Goal: Information Seeking & Learning: Find specific fact

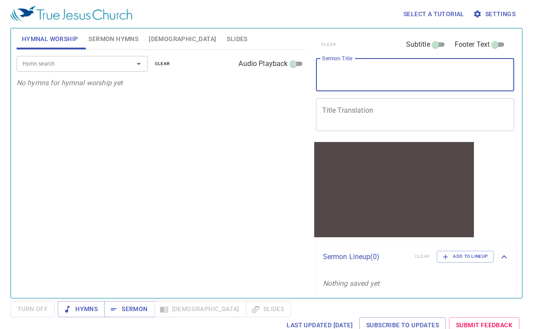
click at [360, 67] on textarea "Sermon Title" at bounding box center [415, 74] width 186 height 17
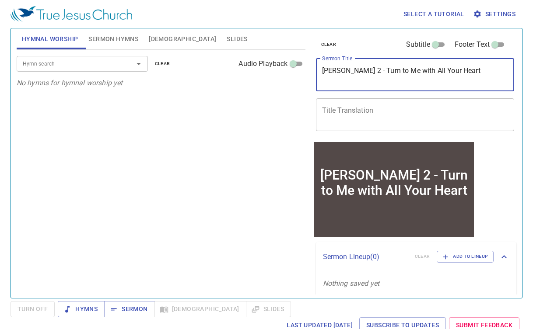
click at [347, 70] on textarea "Joel 2 - Turn to Me with All Your Heart" at bounding box center [415, 74] width 186 height 17
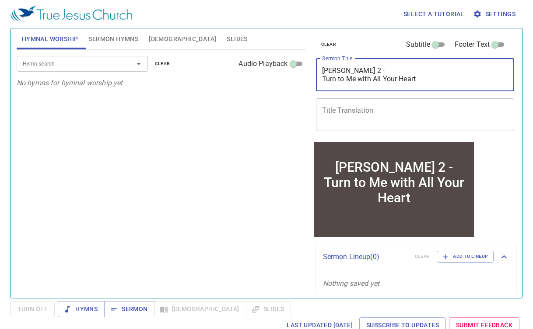
click at [344, 72] on textarea "Joel 2 - Turn to Me with All Your Heart" at bounding box center [415, 74] width 186 height 17
click at [322, 79] on textarea "Joel 2 Turn to Me with All Your Heart" at bounding box center [415, 74] width 186 height 17
click at [346, 70] on textarea "Joel 2 Turn to Me with All Your Heart" at bounding box center [415, 74] width 186 height 17
type textarea "[PERSON_NAME] 2: Turn to Me with All Your Heart"
click at [110, 42] on span "Sermon Hymns" at bounding box center [113, 39] width 50 height 11
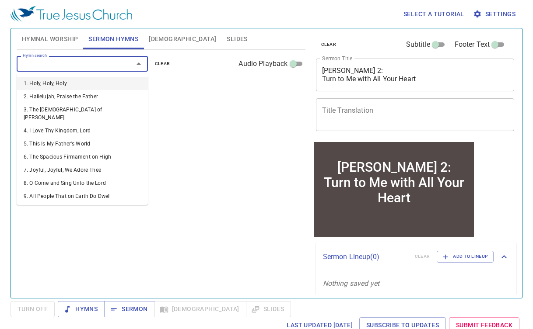
click at [89, 65] on input "Hymn search" at bounding box center [69, 64] width 100 height 10
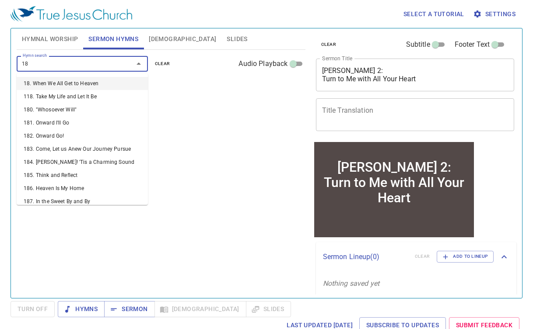
type input "185"
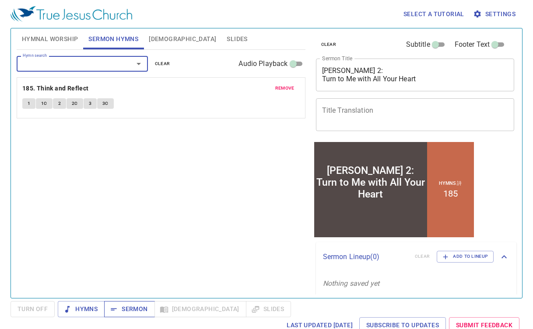
click at [132, 312] on span "Sermon" at bounding box center [129, 309] width 36 height 11
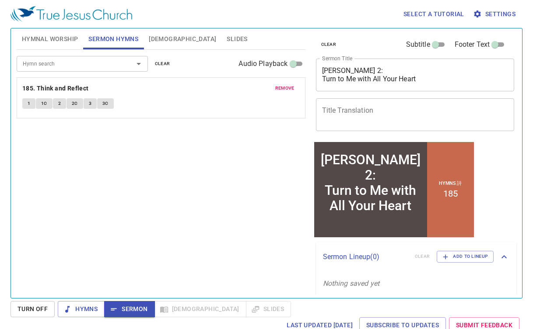
click at [1, 53] on div "Select a tutorial Settings Hymnal Worship Sermon Hymns Bible Slides Hymn search…" at bounding box center [266, 164] width 533 height 329
click at [125, 306] on span "Sermon" at bounding box center [129, 309] width 36 height 11
click at [161, 38] on span "[DEMOGRAPHIC_DATA]" at bounding box center [182, 39] width 67 height 11
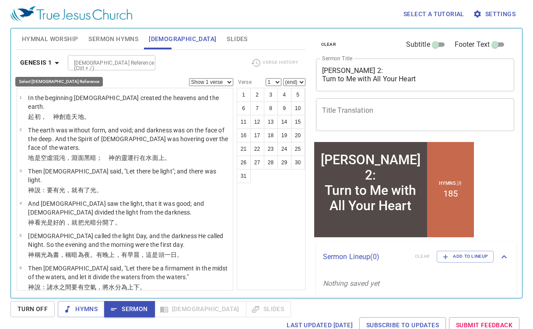
click at [58, 62] on icon "button" at bounding box center [57, 63] width 10 height 10
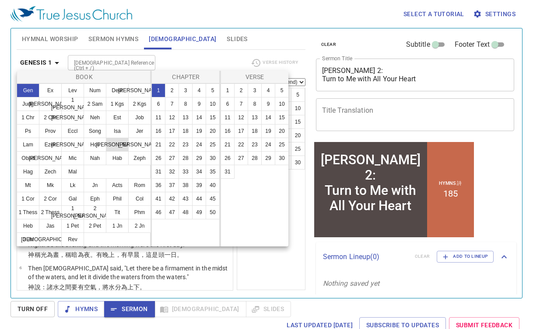
click at [113, 148] on button "Joel" at bounding box center [117, 145] width 23 height 14
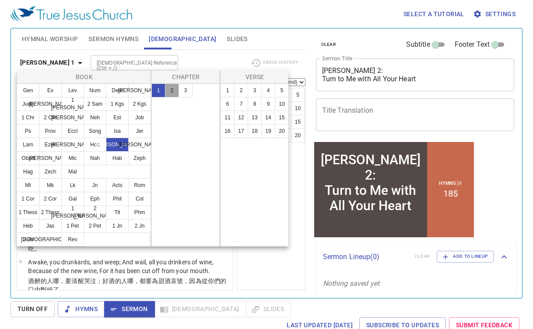
click at [171, 89] on button "2" at bounding box center [172, 91] width 14 height 14
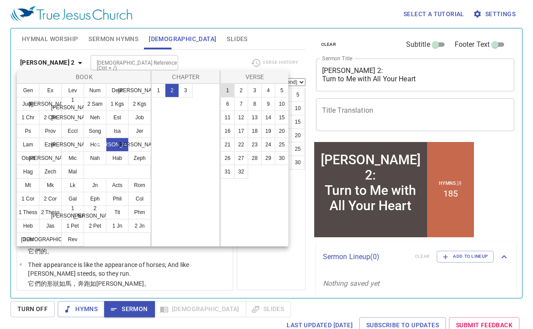
click at [226, 90] on button "1" at bounding box center [227, 91] width 14 height 14
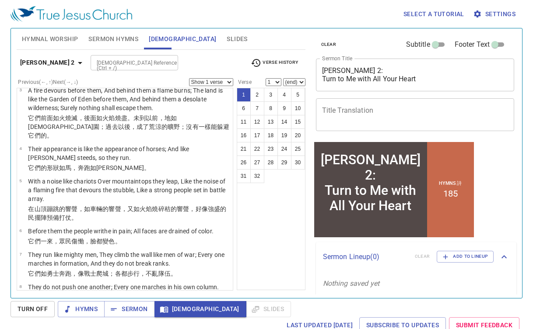
scroll to position [123, 0]
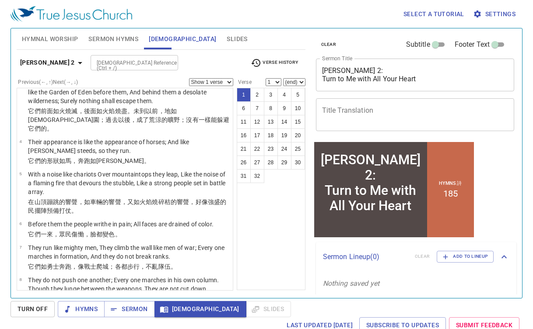
click at [178, 310] on span "[DEMOGRAPHIC_DATA]" at bounding box center [200, 309] width 78 height 11
click at [175, 309] on span "[DEMOGRAPHIC_DATA]" at bounding box center [200, 309] width 78 height 11
click at [138, 311] on span "Sermon" at bounding box center [129, 309] width 36 height 11
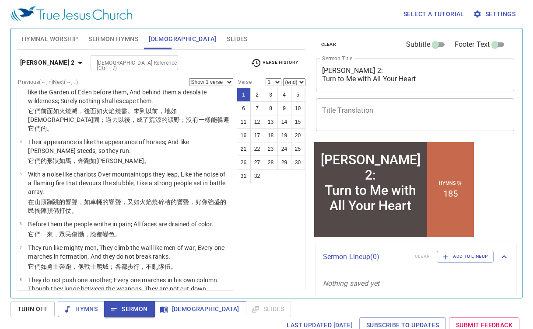
click at [171, 309] on span "[DEMOGRAPHIC_DATA]" at bounding box center [200, 309] width 78 height 11
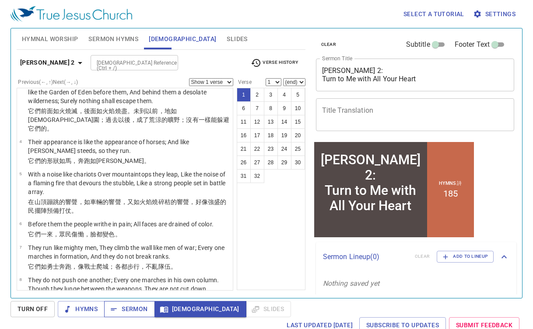
click at [136, 312] on span "Sermon" at bounding box center [129, 309] width 36 height 11
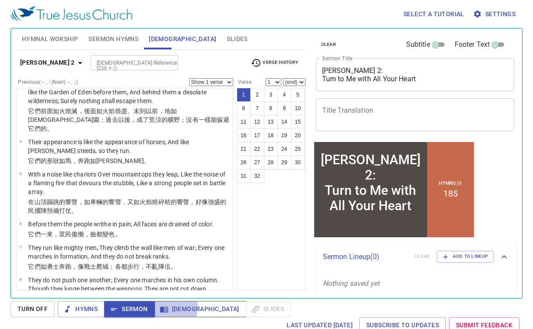
click at [165, 307] on icon "button" at bounding box center [164, 310] width 8 height 6
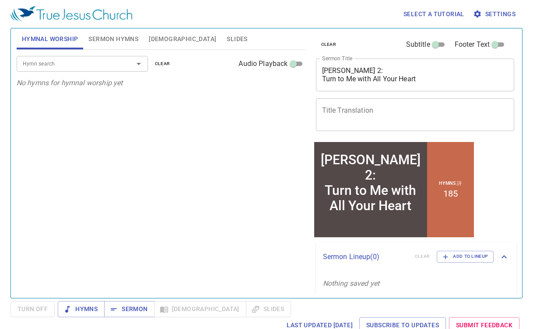
click at [155, 40] on span "Bible" at bounding box center [182, 39] width 67 height 11
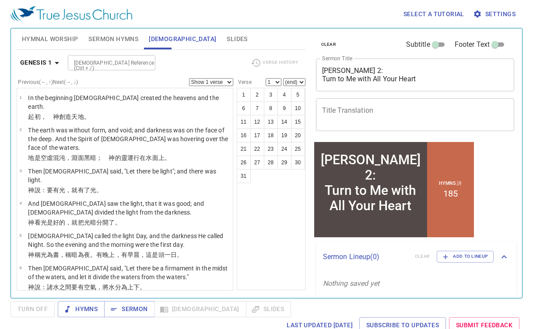
click at [122, 64] on input "Bible Reference (Ctrl + /)" at bounding box center [104, 63] width 68 height 10
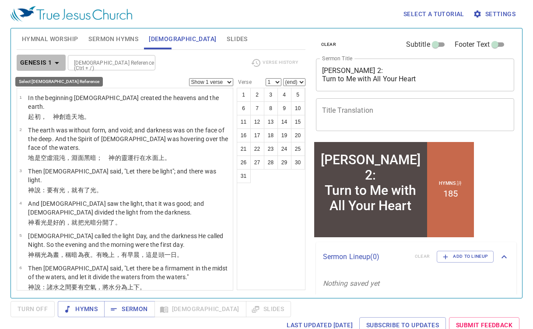
click at [58, 65] on icon "button" at bounding box center [57, 63] width 10 height 10
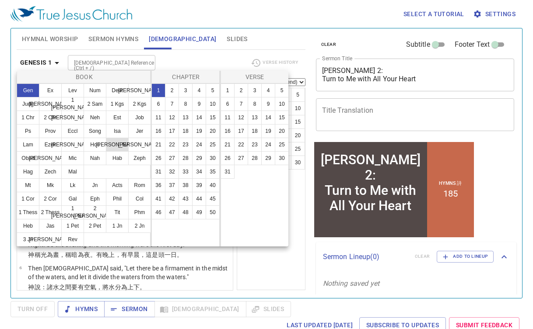
click at [119, 144] on button "Joel" at bounding box center [117, 145] width 23 height 14
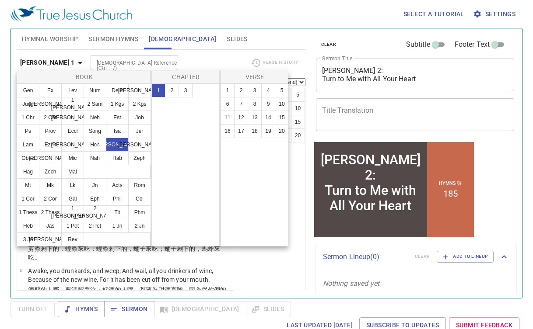
click at [157, 92] on button "1" at bounding box center [158, 91] width 14 height 14
click at [239, 90] on button "2" at bounding box center [241, 91] width 14 height 14
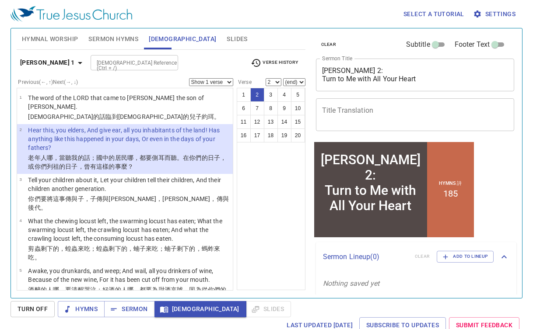
click at [59, 154] on wh2205 "，當聽 我的話；國中 的居民 哪，都要側耳而聽 。在你們的日子 ，或 你們列祖 的日子 ，曾有這樣的事麼？" at bounding box center [127, 162] width 198 height 16
click at [43, 136] on p "Hear this, you elders, And give ear, all you inhabitants of the land! Has anyth…" at bounding box center [129, 139] width 202 height 26
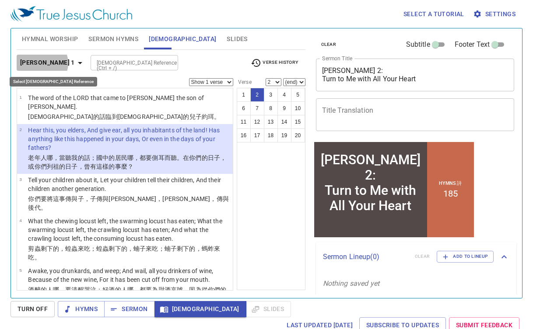
click at [75, 63] on icon "button" at bounding box center [80, 63] width 10 height 10
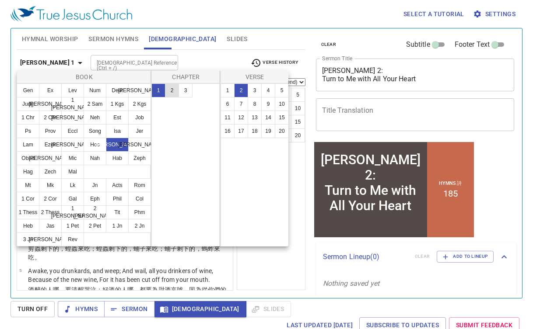
click at [172, 90] on button "2" at bounding box center [172, 91] width 14 height 14
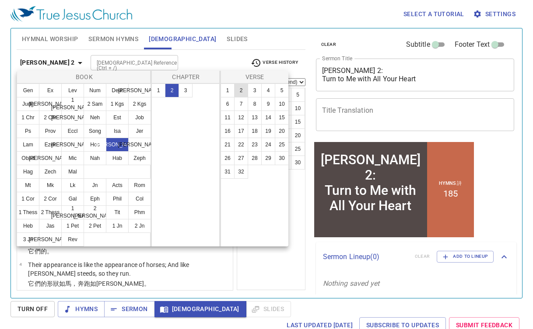
click at [238, 90] on button "2" at bounding box center [241, 91] width 14 height 14
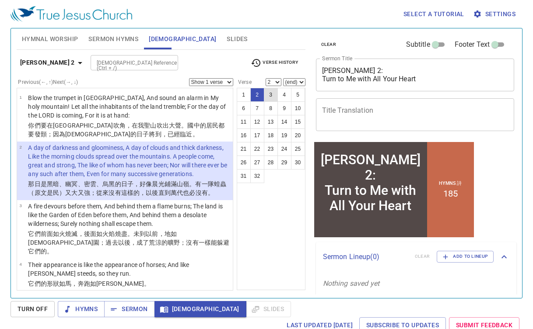
click at [269, 94] on button "3" at bounding box center [271, 95] width 14 height 14
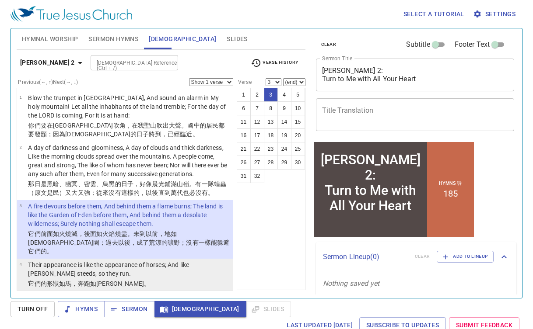
click at [65, 261] on p "Their appearance is like the appearance of horses; And like [PERSON_NAME] steed…" at bounding box center [129, 269] width 202 height 17
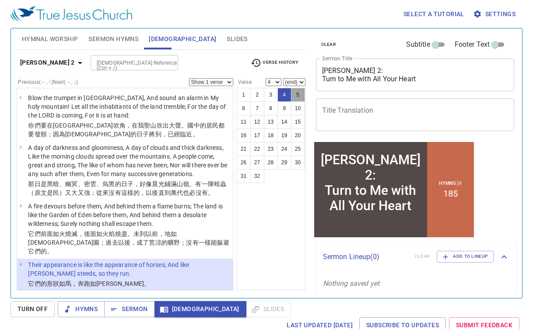
click at [297, 94] on button "5" at bounding box center [298, 95] width 14 height 14
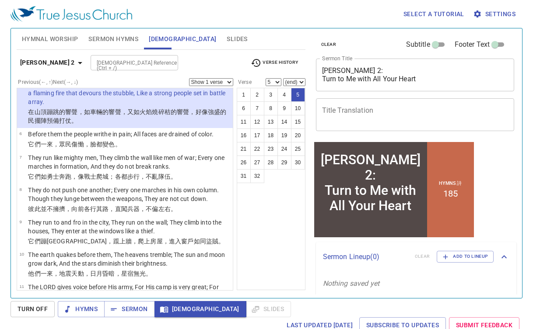
scroll to position [215, 0]
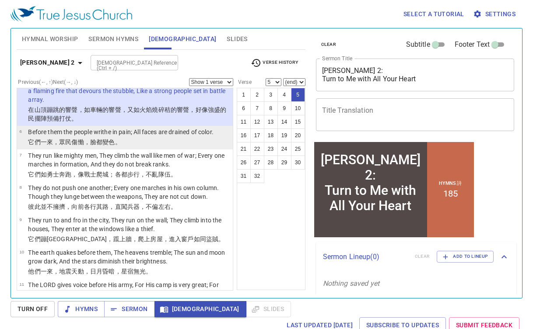
click at [127, 128] on p "Before them the people writhe in pain; All faces are drained of color." at bounding box center [120, 132] width 185 height 9
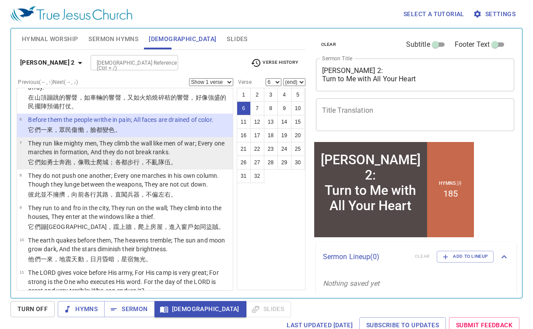
scroll to position [229, 0]
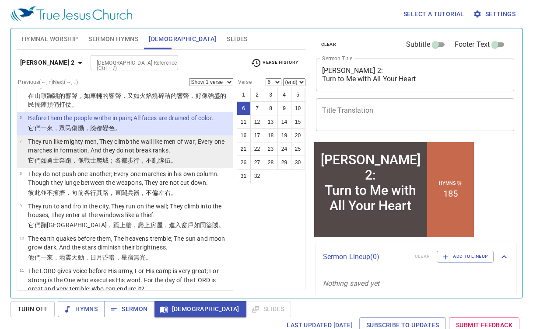
click at [134, 137] on p "They run like mighty men, They climb the wall like men of war; Every one marche…" at bounding box center [129, 145] width 202 height 17
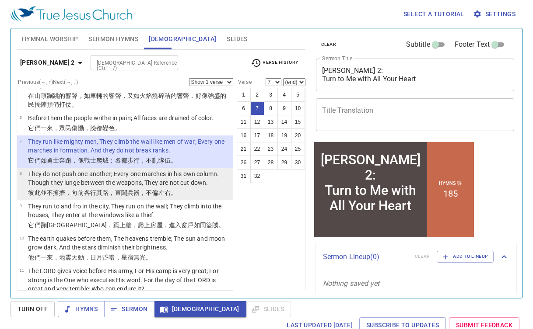
click at [49, 172] on p "They do not push one another; Every one marches in his own column. Though they …" at bounding box center [129, 178] width 202 height 17
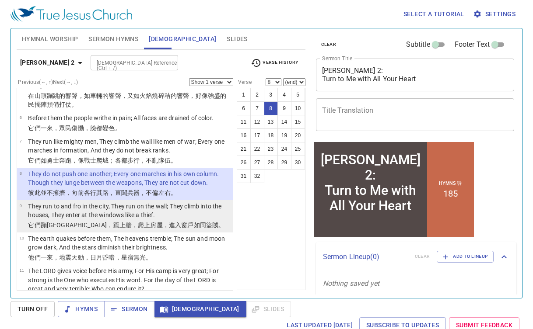
click at [49, 202] on p "They run to and fro in the city, They run on the wall; They climb into the hous…" at bounding box center [129, 210] width 202 height 17
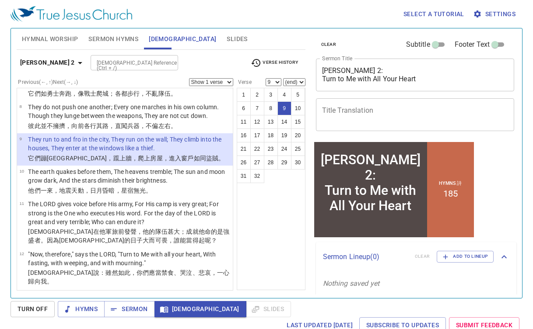
scroll to position [293, 0]
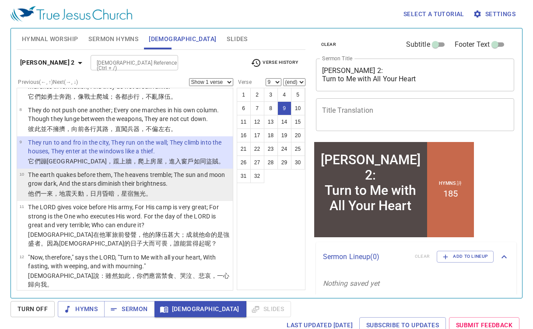
click at [56, 172] on p "The earth quakes before them, The heavens tremble; The sun and moon grow dark, …" at bounding box center [129, 179] width 202 height 17
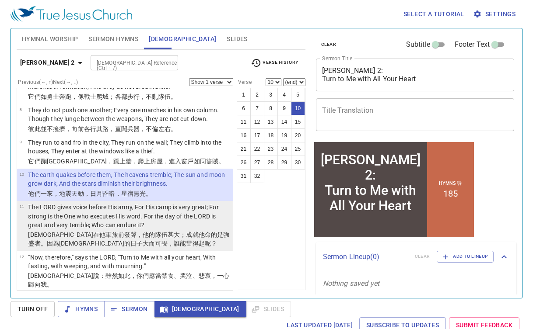
click at [59, 203] on p "The LORD gives voice before His army, For His camp is very great; For strong is…" at bounding box center [129, 216] width 202 height 26
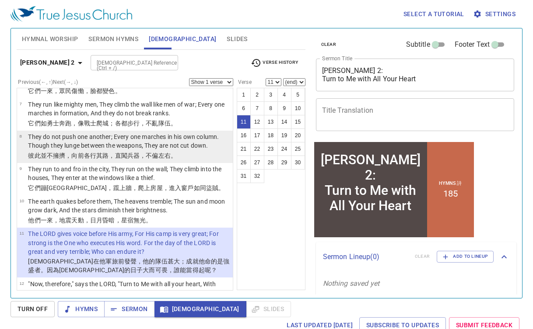
scroll to position [264, 0]
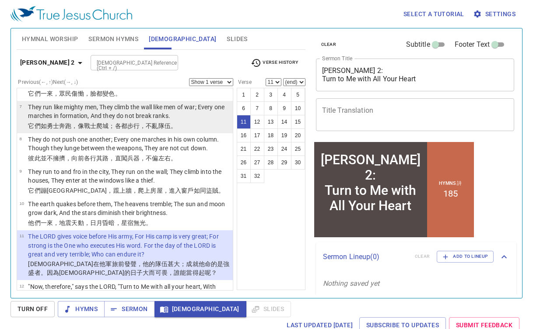
click at [81, 103] on p "They run like mighty men, They climb the wall like men of war; Every one marche…" at bounding box center [129, 111] width 202 height 17
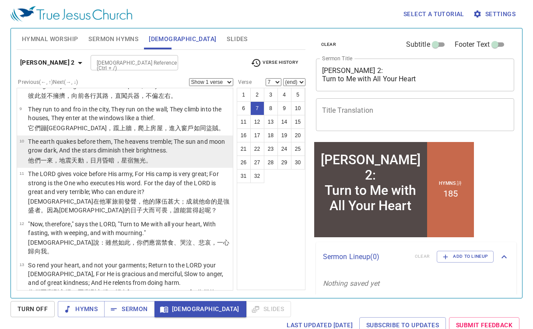
scroll to position [354, 0]
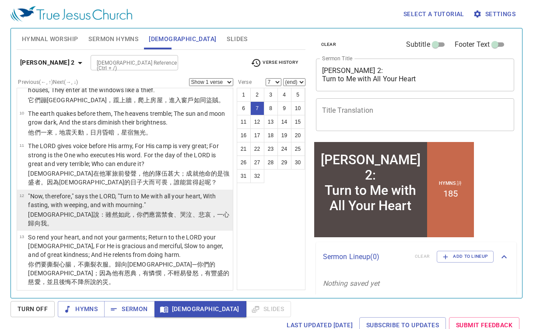
click at [59, 196] on p ""Now, therefore," says the LORD, "Turn to Me with all your heart, With fasting,…" at bounding box center [129, 200] width 202 height 17
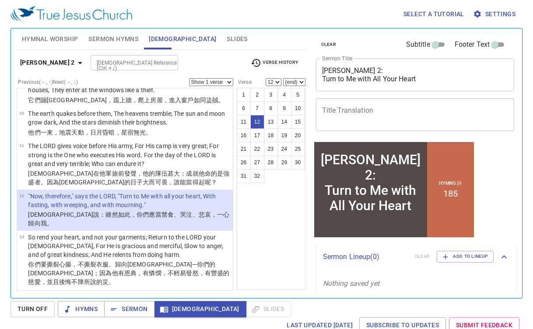
click at [57, 195] on p ""Now, therefore," says the LORD, "Turn to Me with all your heart, With fasting,…" at bounding box center [129, 200] width 202 height 17
click at [77, 192] on p ""Now, therefore," says the LORD, "Turn to Me with all your heart, With fasting,…" at bounding box center [129, 200] width 202 height 17
click at [259, 122] on button "12" at bounding box center [257, 122] width 14 height 14
click at [269, 124] on button "13" at bounding box center [271, 122] width 14 height 14
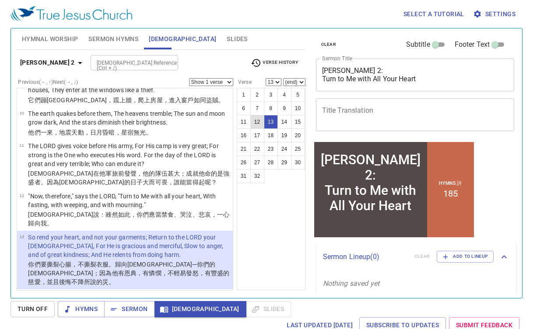
click at [258, 121] on button "12" at bounding box center [257, 122] width 14 height 14
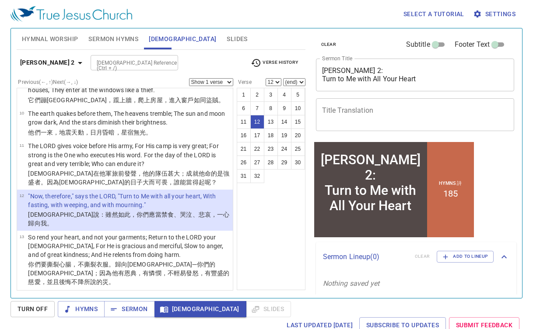
click at [124, 192] on p ""Now, therefore," says the LORD, "Turn to Me with all your heart, With fasting,…" at bounding box center [129, 200] width 202 height 17
click at [105, 192] on p ""Now, therefore," says the LORD, "Turn to Me with all your heart, With fasting,…" at bounding box center [129, 200] width 202 height 17
click at [32, 292] on p "Who knows if He will turn and relent, And leave a blessing behind Him-- A grain…" at bounding box center [129, 305] width 202 height 26
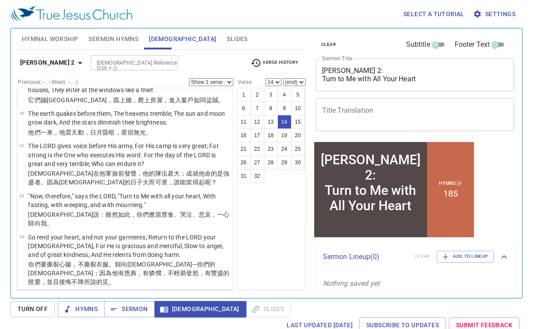
click at [32, 271] on ul "1 Blow the trumpet in Zion, And sound an alarm in My holy mountain! Let all the…" at bounding box center [125, 189] width 216 height 203
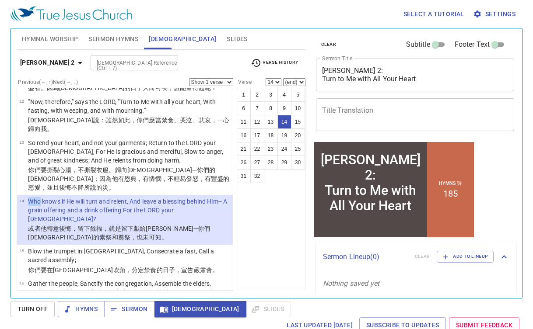
click at [37, 197] on p "Who knows if He will turn and relent, And leave a blessing behind Him-- A grain…" at bounding box center [129, 210] width 202 height 26
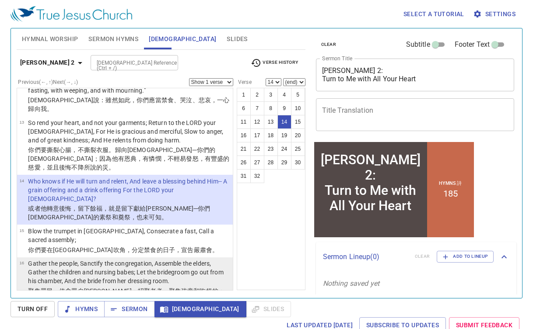
click at [57, 259] on p "Gather the people, Sanctify the congregation, Assemble the elders, Gather the c…" at bounding box center [129, 272] width 202 height 26
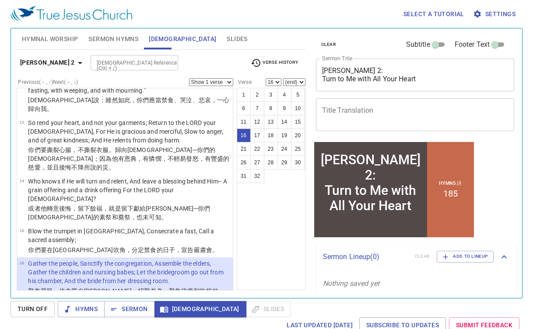
click at [87, 259] on p "Gather the people, Sanctify the congregation, Assemble the elders, Gather the c…" at bounding box center [129, 272] width 202 height 26
click at [67, 259] on p "Gather the people, Sanctify the congregation, Assemble the elders, Gather the c…" at bounding box center [129, 272] width 202 height 26
click at [36, 309] on p "Let the [DEMOGRAPHIC_DATA], who minister to the LORD, Weep between the porch an…" at bounding box center [129, 331] width 202 height 44
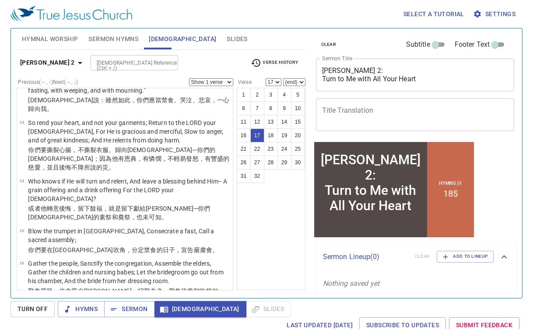
click at [36, 274] on ul "1 Blow the trumpet in Zion, And sound an alarm in My holy mountain! Let all the…" at bounding box center [125, 189] width 216 height 203
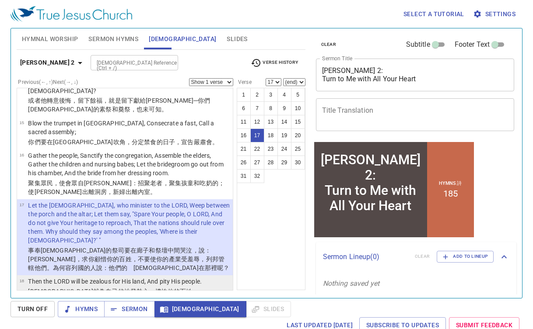
click at [77, 277] on p "Then the LORD will be zealous for His land, And pity His people." at bounding box center [115, 281] width 174 height 9
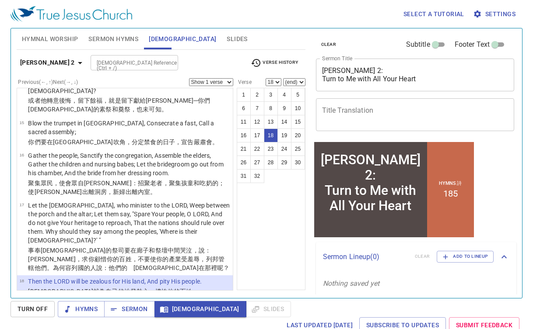
click at [77, 277] on p "Then the LORD will be zealous for His land, And pity His people." at bounding box center [115, 281] width 174 height 9
click at [37, 301] on p "The LORD will answer and say to His people, "Behold, I will send you grain and …" at bounding box center [129, 314] width 202 height 26
click at [37, 258] on ul "1 Blow the trumpet in Zion, And sound an alarm in My holy mountain! Let all the…" at bounding box center [125, 189] width 216 height 203
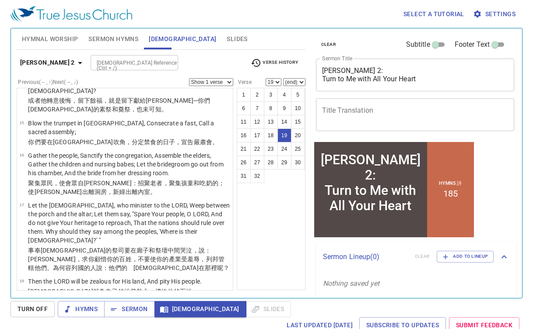
scroll to position [659, 0]
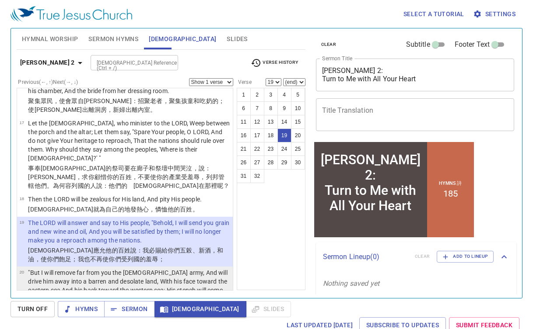
click at [148, 269] on p ""But I will remove far from you the northern army, And will drive him away into…" at bounding box center [129, 286] width 202 height 35
select select "20"
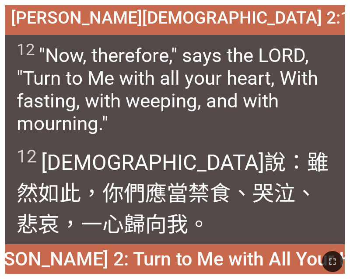
click at [328, 263] on icon "button" at bounding box center [332, 262] width 10 height 10
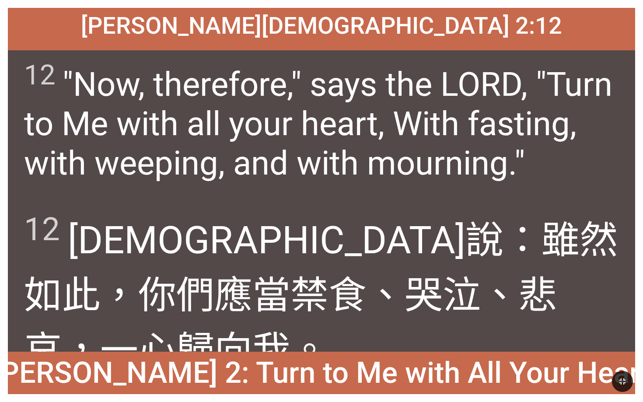
click at [349, 279] on icon "button" at bounding box center [622, 381] width 6 height 6
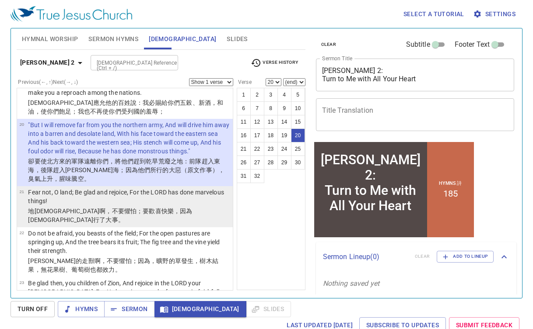
scroll to position [808, 0]
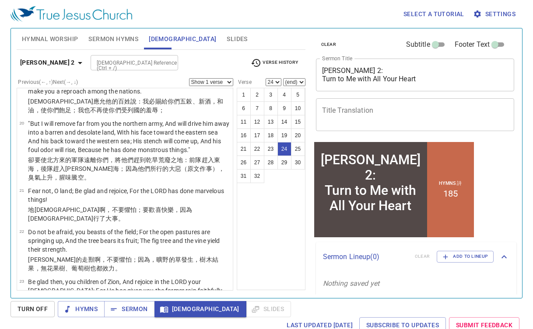
scroll to position [908, 0]
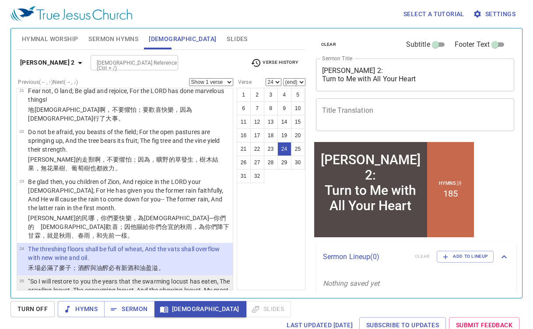
click at [31, 277] on p ""So I will restore to you the years that the swarming locust has eaten, The cra…" at bounding box center [129, 290] width 202 height 26
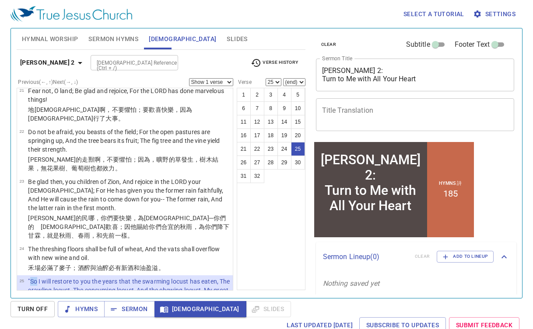
click at [34, 277] on p ""So I will restore to you the years that the swarming locust has eaten, The cra…" at bounding box center [129, 290] width 202 height 26
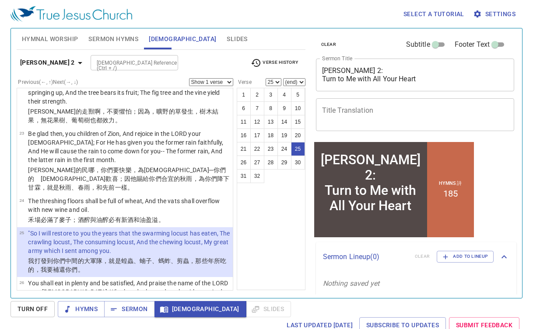
scroll to position [964, 0]
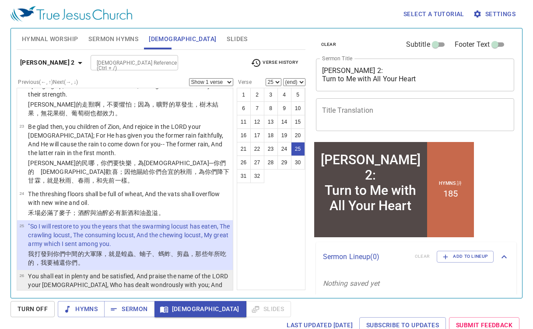
click at [118, 272] on p "You shall eat in plenty and be satisfied, And praise the name of the LORD your …" at bounding box center [129, 285] width 202 height 26
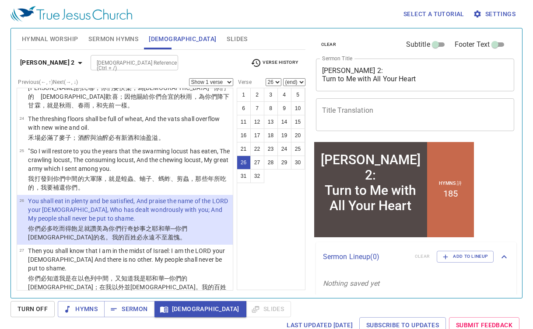
scroll to position [1044, 0]
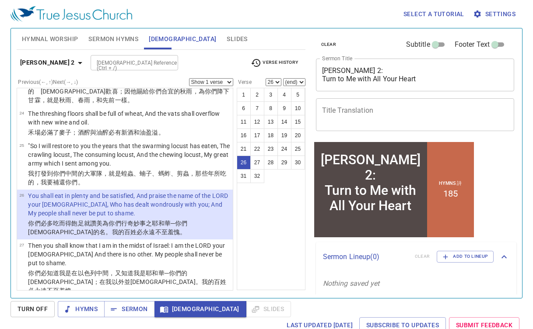
click at [36, 300] on p ""And it shall come to pass afterward That I will pour out My Spirit on all fles…" at bounding box center [129, 313] width 202 height 26
select select "28"
click at [36, 300] on p ""And it shall come to pass afterward That I will pour out My Spirit on all fles…" at bounding box center [129, 313] width 202 height 26
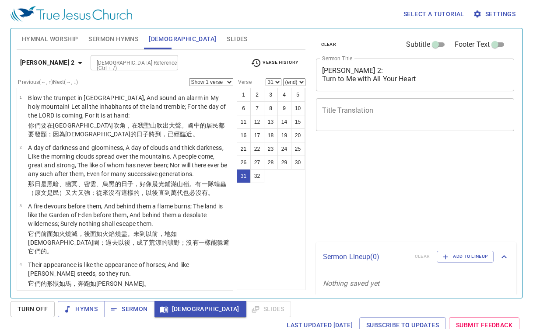
select select "31"
